Goal: Information Seeking & Learning: Learn about a topic

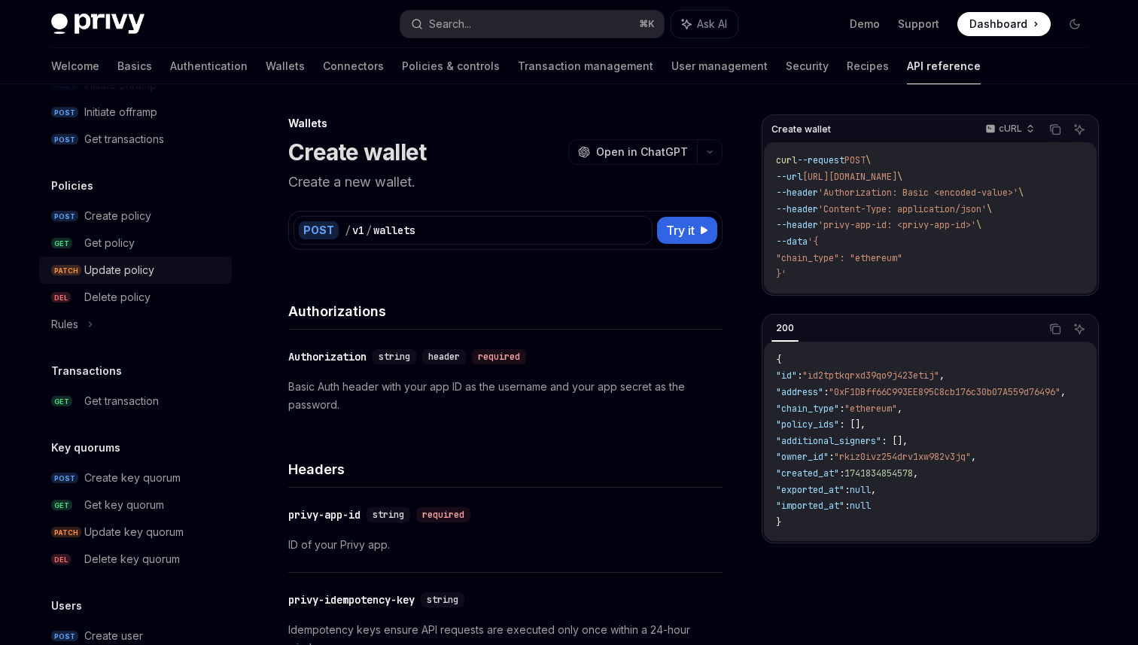
scroll to position [718, 0]
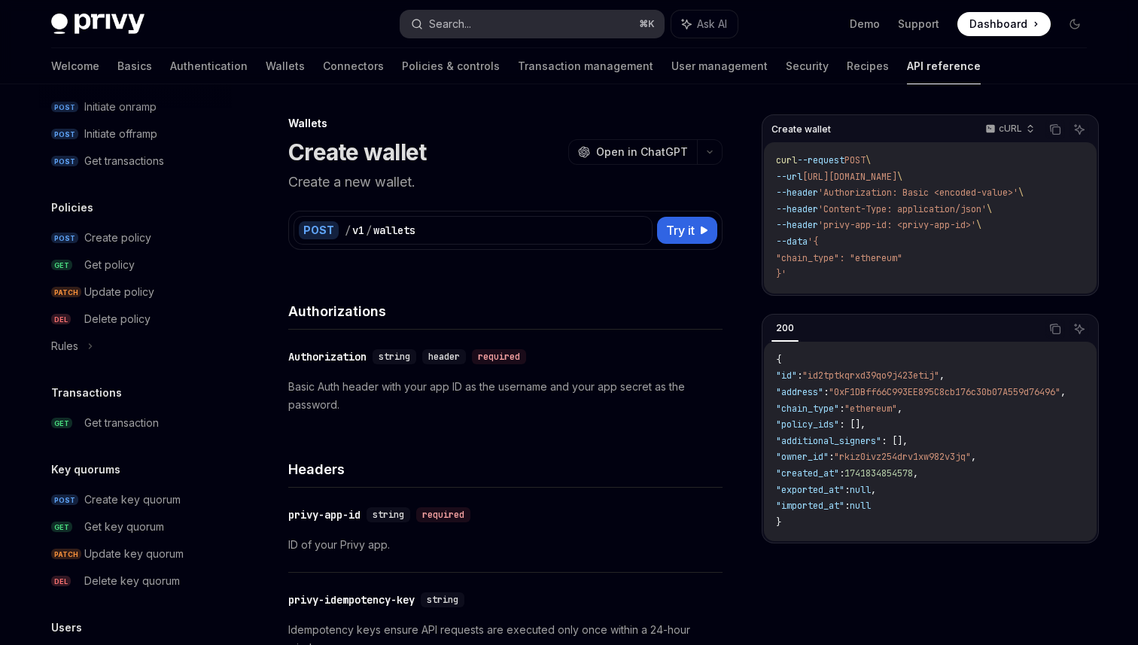
click at [459, 14] on button "Search... ⌘ K" at bounding box center [531, 24] width 263 height 27
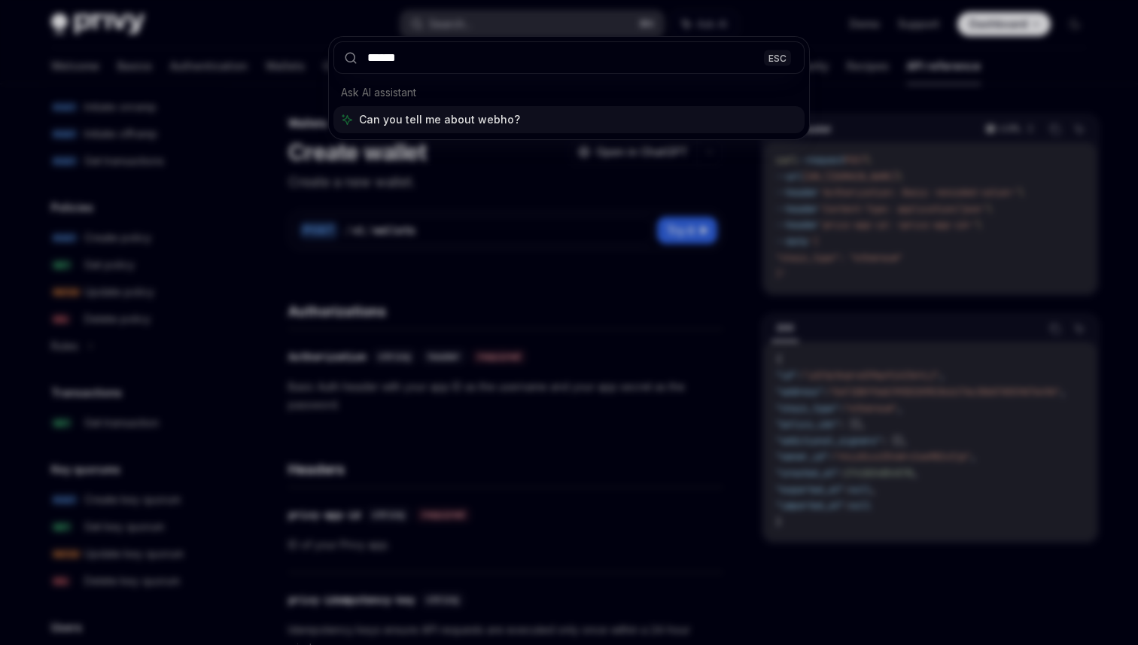
type input "*******"
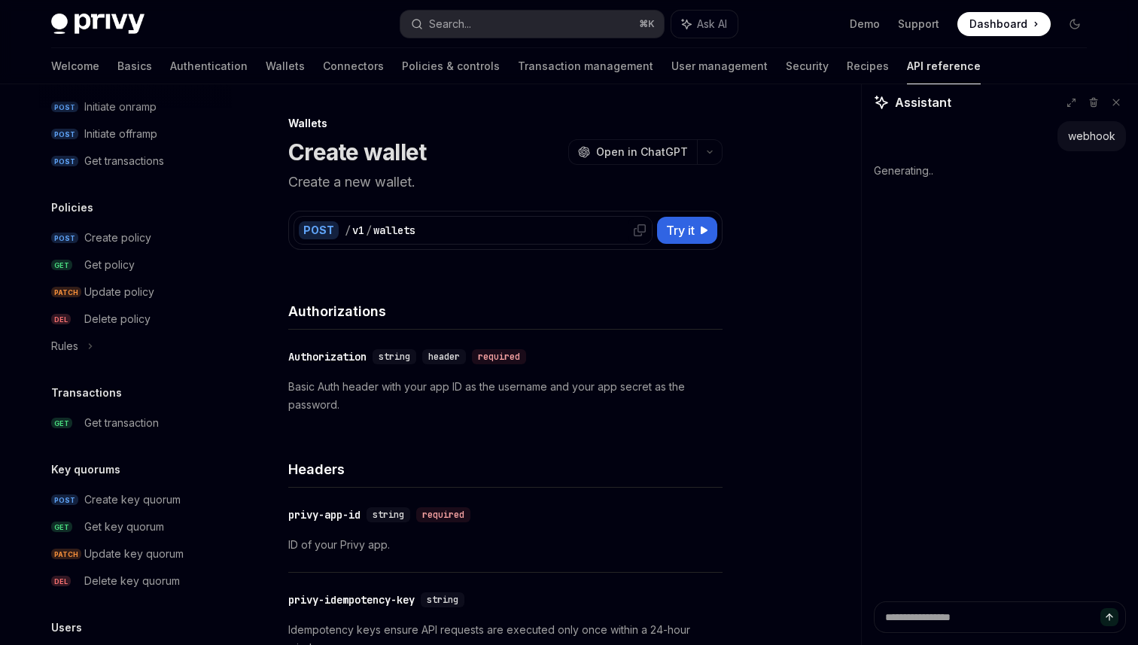
click at [496, 230] on div "/ v1 / wallets" at bounding box center [496, 230] width 303 height 15
type textarea "*"
click at [266, 67] on link "Wallets" at bounding box center [285, 66] width 39 height 36
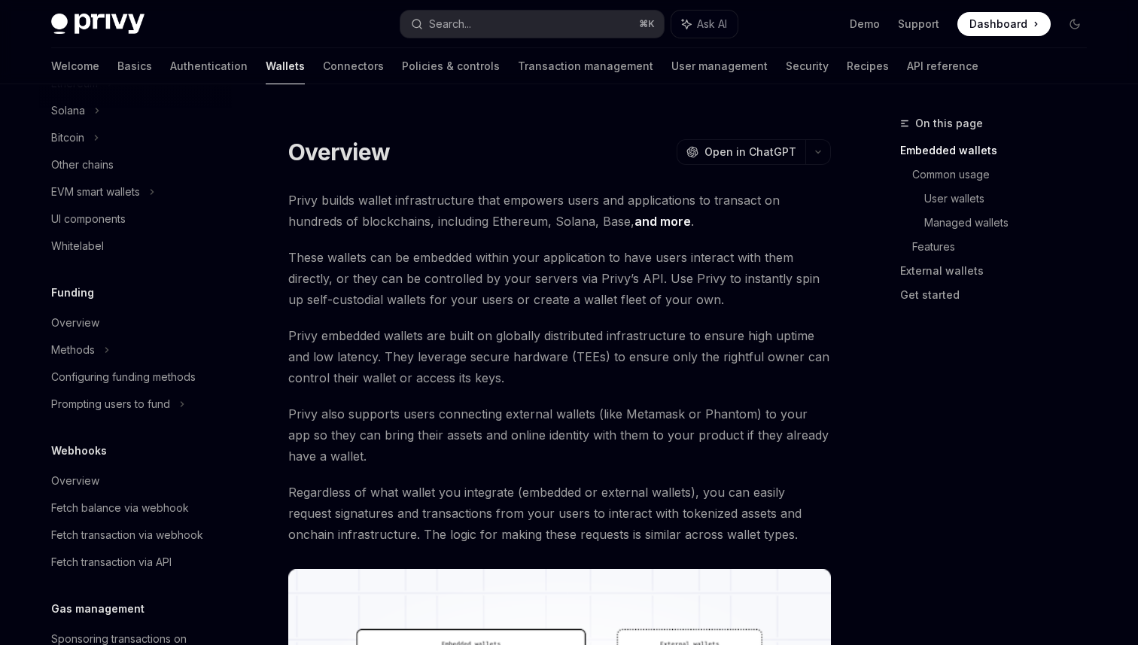
scroll to position [633, 0]
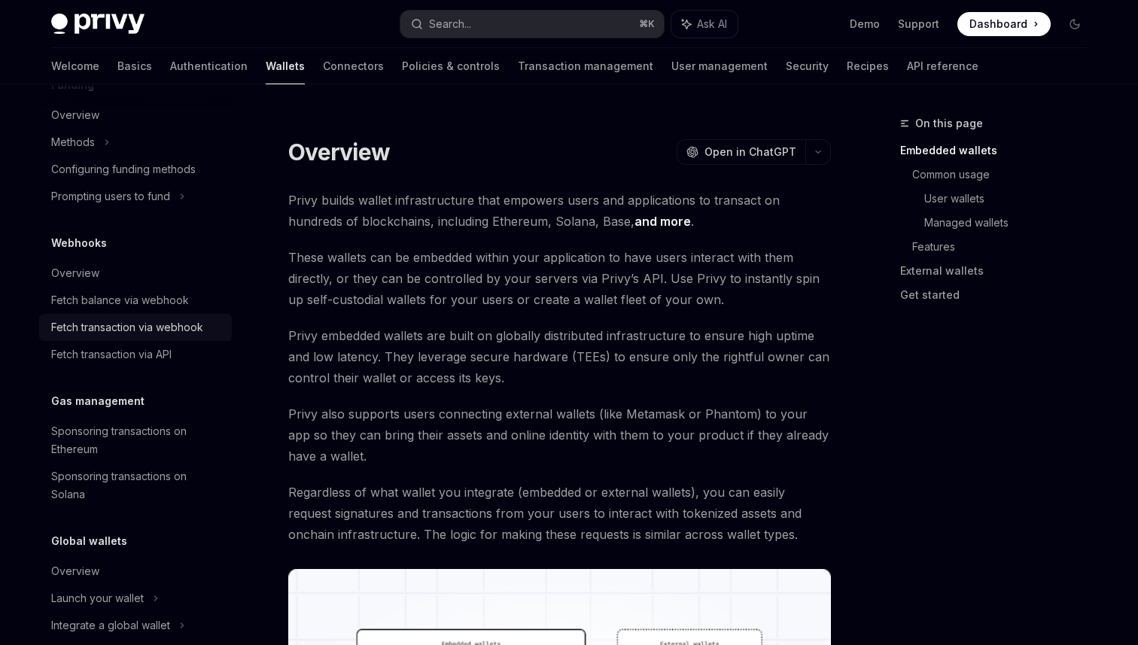
click at [171, 323] on div "Fetch transaction via webhook" at bounding box center [127, 327] width 152 height 18
type textarea "*"
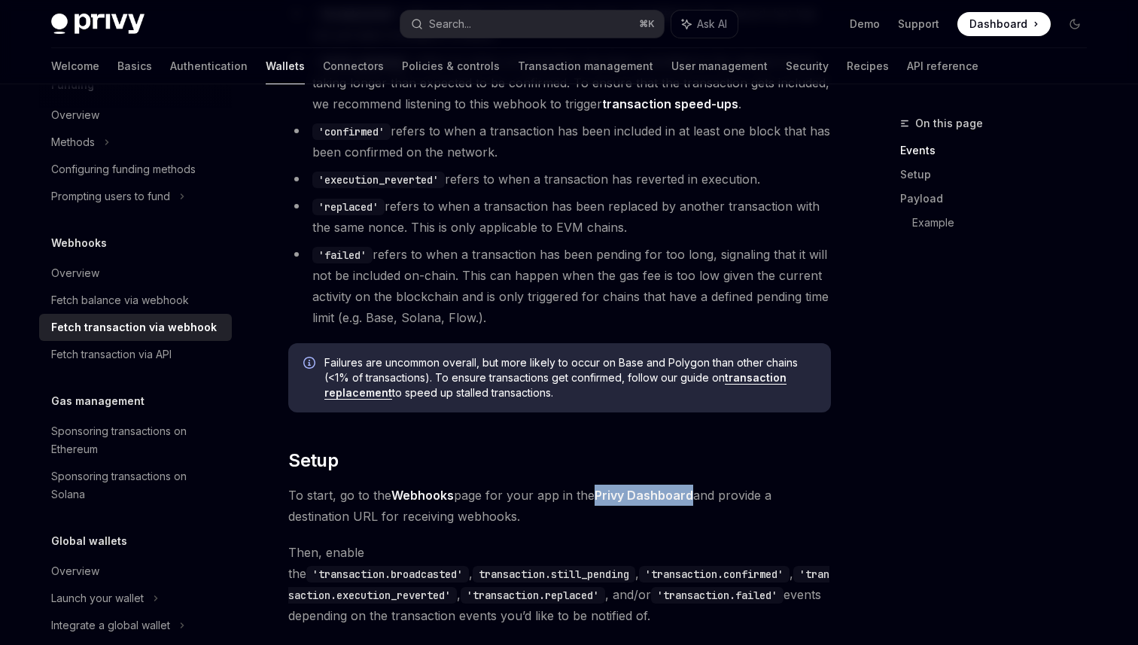
scroll to position [537, 0]
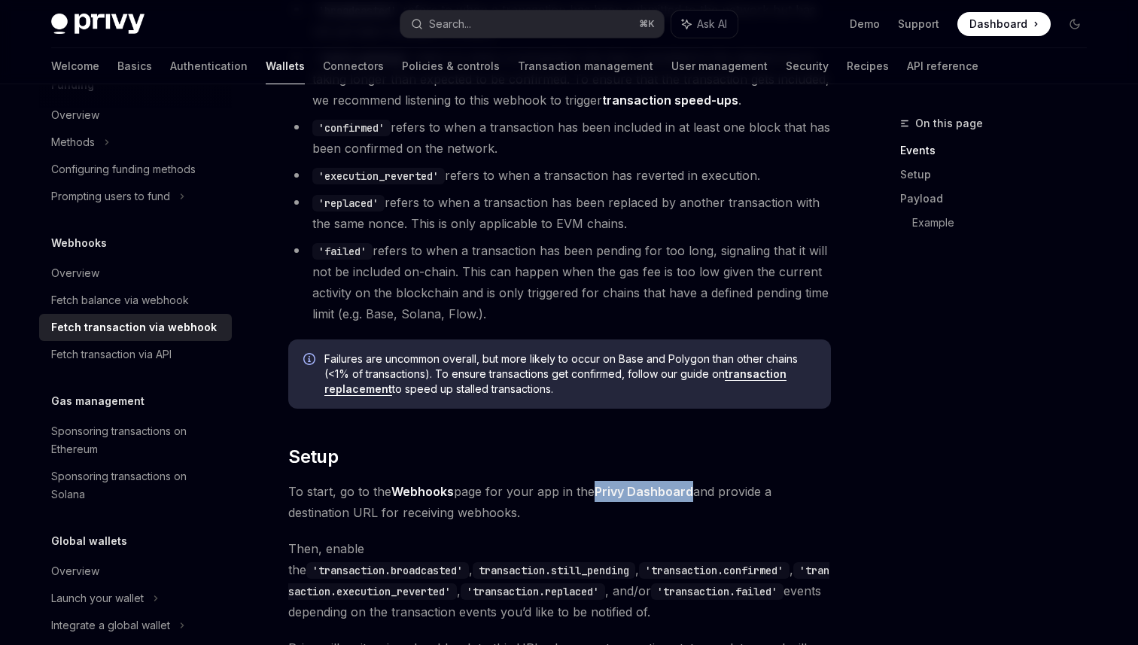
click at [647, 495] on link "Privy Dashboard" at bounding box center [644, 492] width 99 height 16
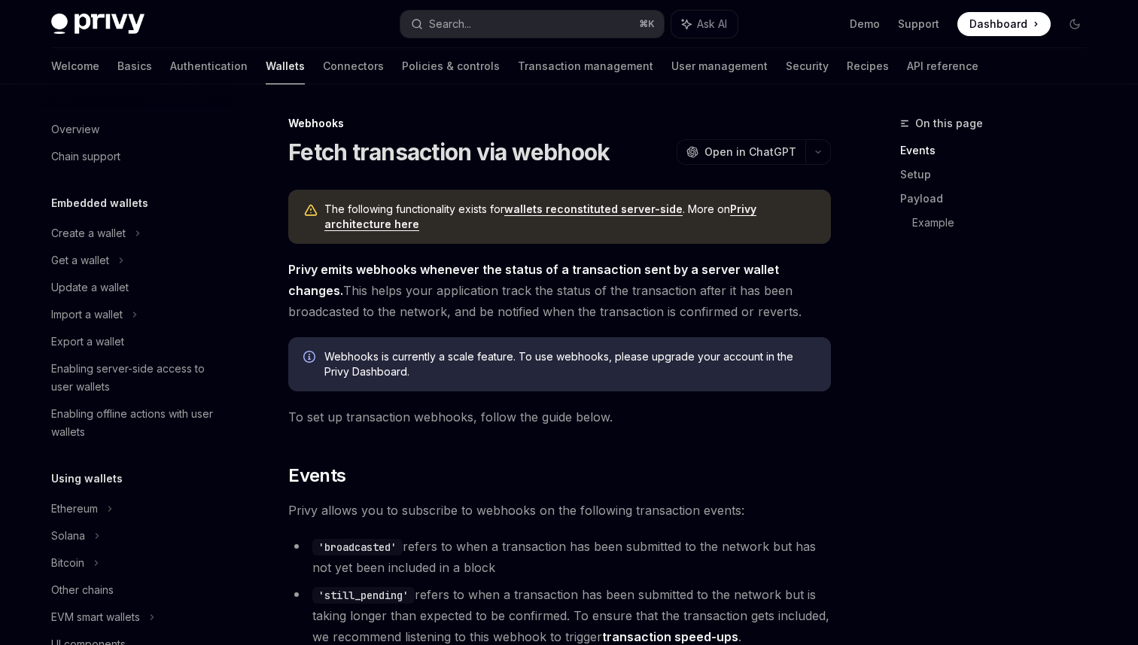
scroll to position [303, 0]
